Goal: Information Seeking & Learning: Learn about a topic

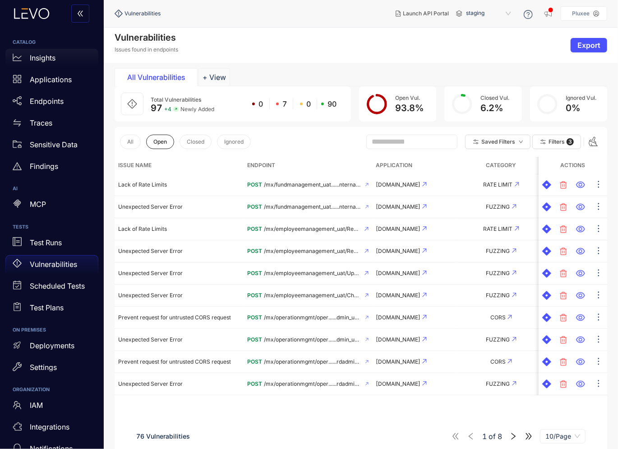
click at [38, 54] on p "Insights" at bounding box center [43, 58] width 26 height 8
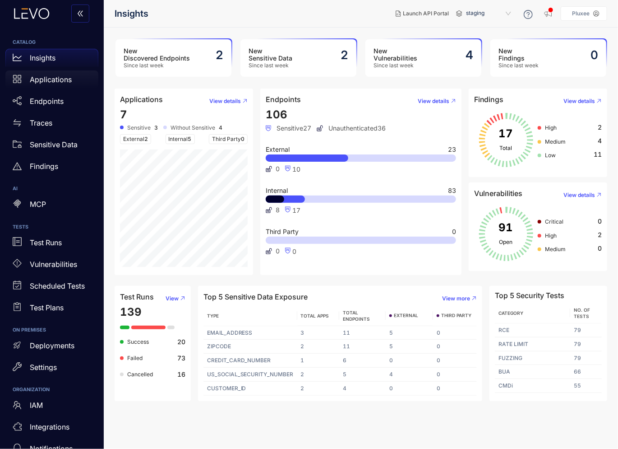
click at [49, 80] on p "Applications" at bounding box center [51, 79] width 42 height 8
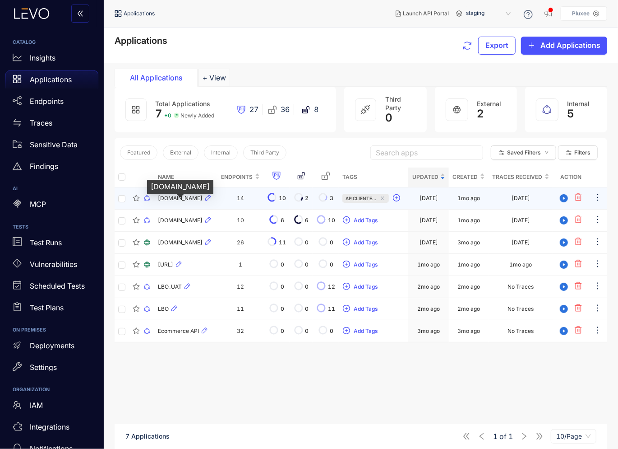
click at [185, 201] on span "[DOMAIN_NAME]" at bounding box center [180, 198] width 45 height 6
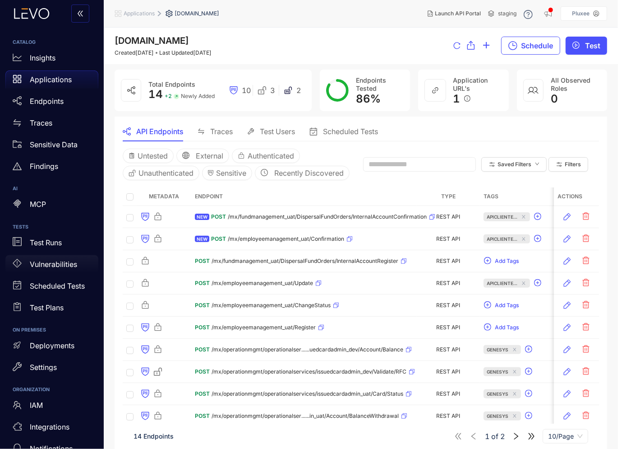
click at [55, 263] on p "Vulnerabilities" at bounding box center [53, 264] width 47 height 8
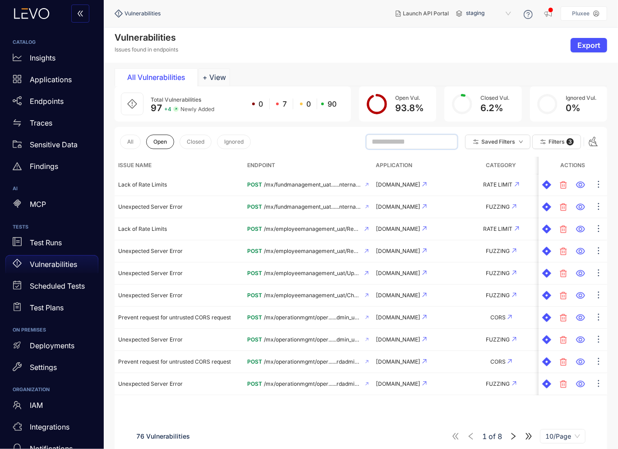
click at [396, 142] on input "text" at bounding box center [408, 142] width 72 height 8
type input "****"
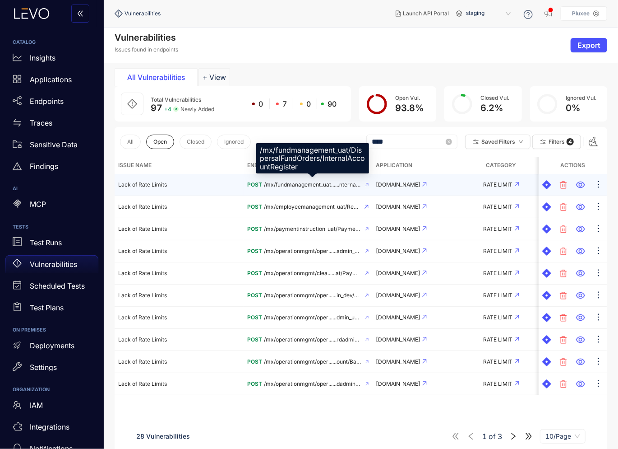
click at [304, 184] on span "/mx/fundmanagement_uat......nternalAccountRegister" at bounding box center [313, 184] width 98 height 6
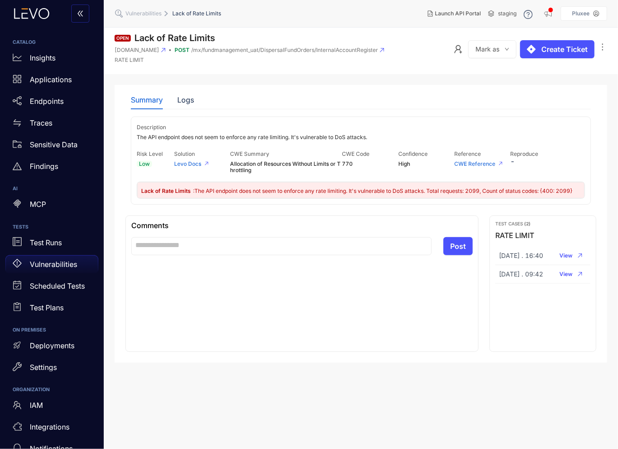
click at [50, 263] on p "Vulnerabilities" at bounding box center [53, 264] width 47 height 8
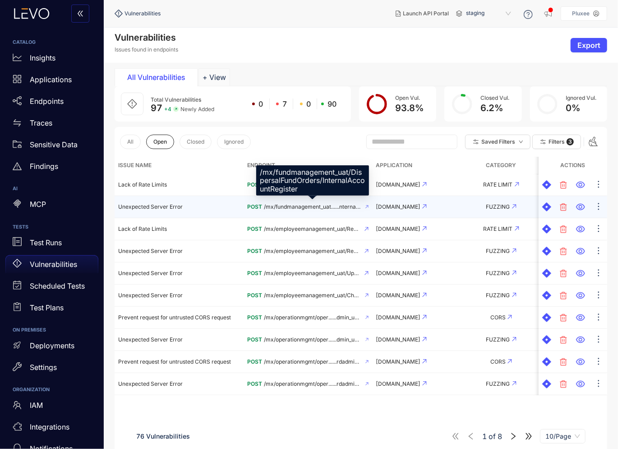
click at [297, 204] on span "/mx/fundmanagement_uat......nternalAccountRegister" at bounding box center [313, 207] width 98 height 6
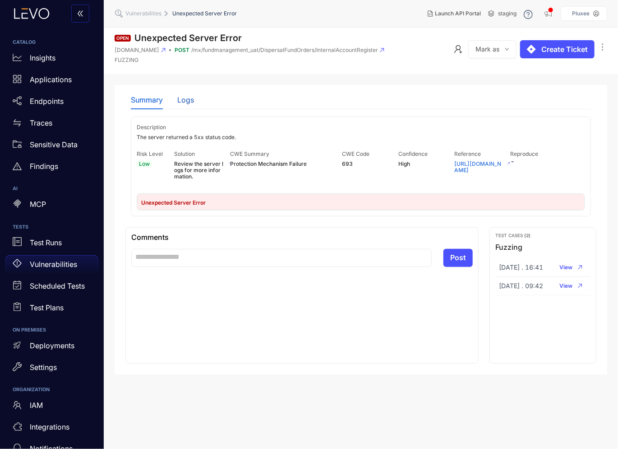
click at [181, 98] on div "Logs" at bounding box center [185, 100] width 17 height 8
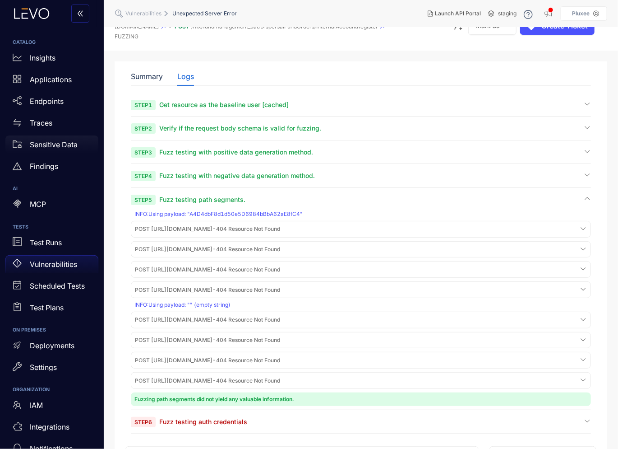
scroll to position [28, 0]
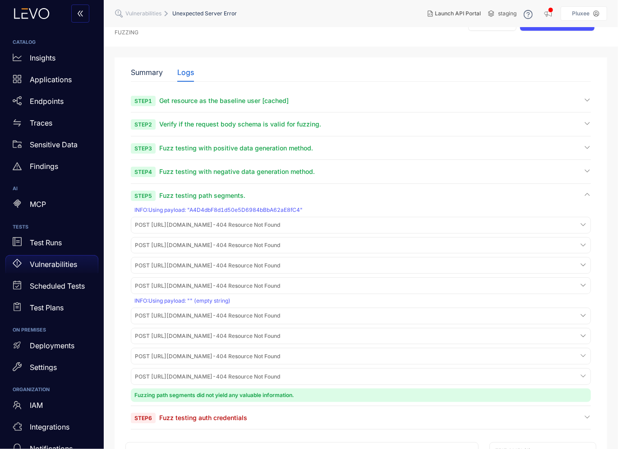
click at [584, 226] on icon at bounding box center [583, 224] width 7 height 7
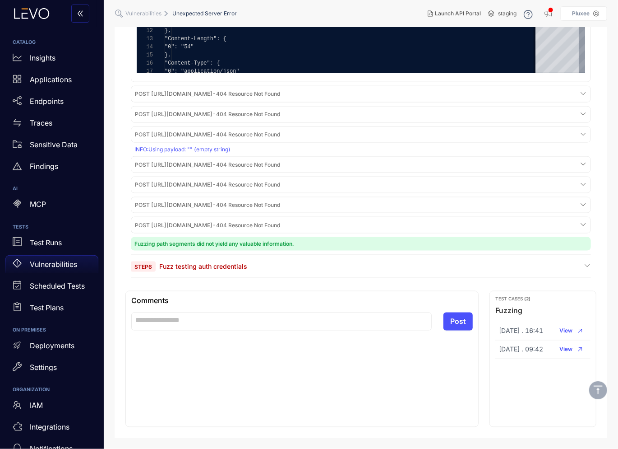
scroll to position [531, 0]
click at [267, 270] on div "Step 6 Fuzz testing auth credentials" at bounding box center [361, 266] width 460 height 9
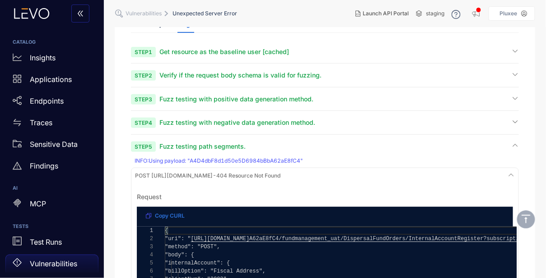
scroll to position [76, 0]
